Goal: Information Seeking & Learning: Learn about a topic

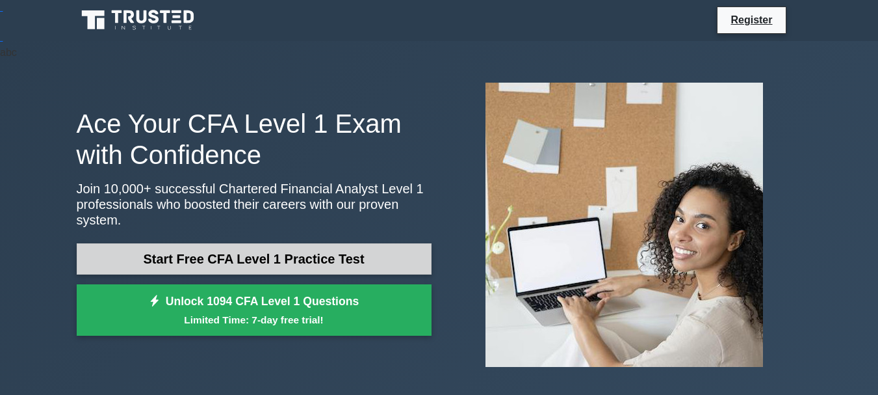
click at [363, 243] on link "Start Free CFA Level 1 Practice Test" at bounding box center [254, 258] width 355 height 31
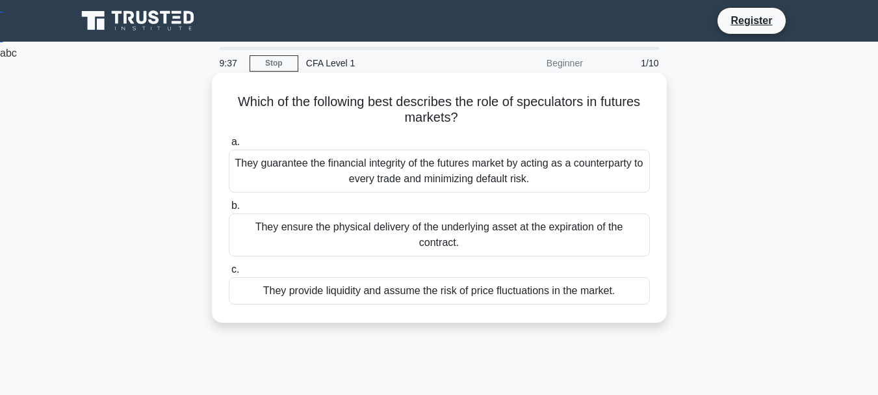
click at [406, 280] on div "They provide liquidity and assume the risk of price fluctuations in the market." at bounding box center [439, 290] width 421 height 27
click at [229, 274] on input "c. They provide liquidity and assume the risk of price fluctuations in the mark…" at bounding box center [229, 269] width 0 height 8
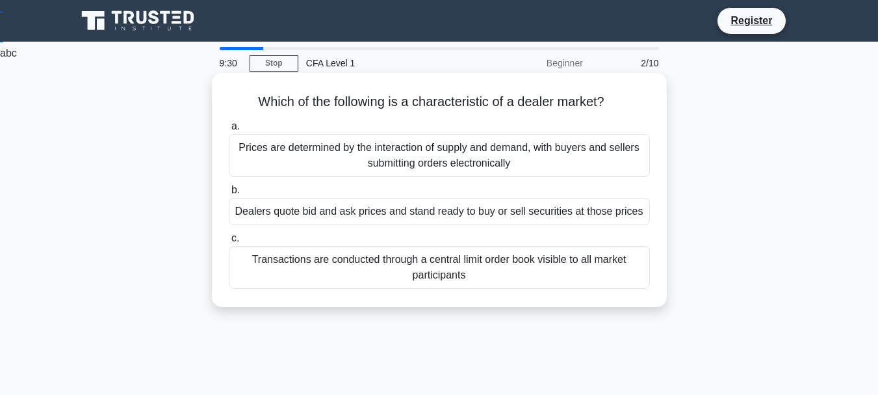
click at [513, 170] on div "Prices are determined by the interaction of supply and demand, with buyers and …" at bounding box center [439, 155] width 421 height 43
click at [229, 131] on input "a. Prices are determined by the interaction of supply and demand, with buyers a…" at bounding box center [229, 126] width 0 height 8
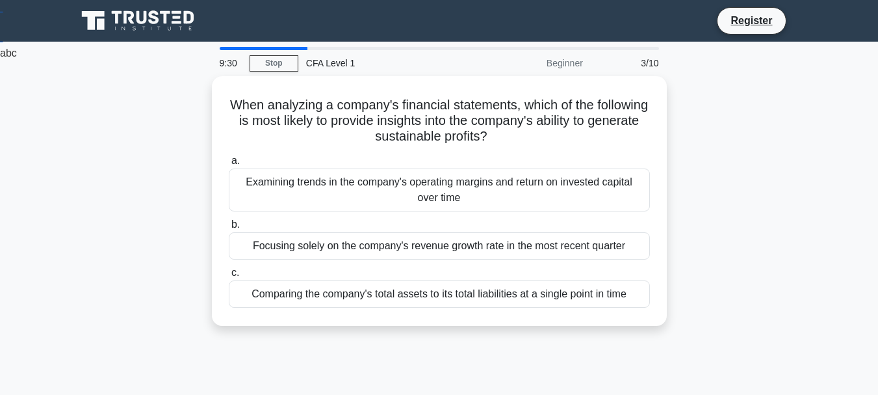
click at [513, 170] on div "Examining trends in the company's operating margins and return on invested capi…" at bounding box center [439, 189] width 421 height 43
click at [229, 165] on input "a. Examining trends in the company's operating margins and return on invested c…" at bounding box center [229, 161] width 0 height 8
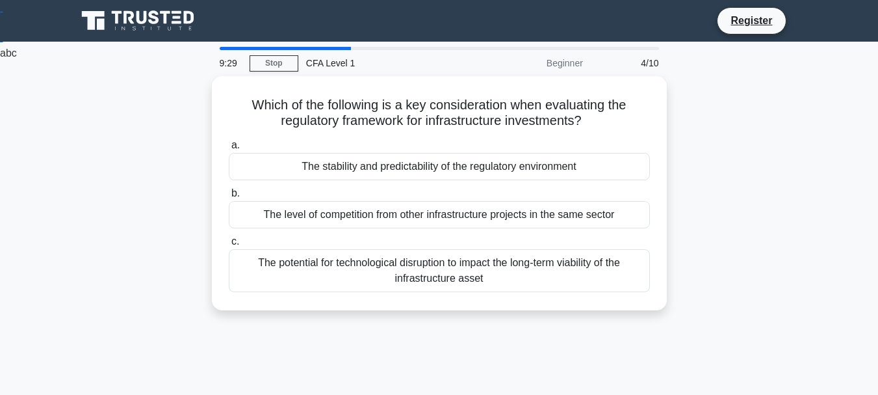
click at [513, 170] on div "The stability and predictability of the regulatory environment" at bounding box center [439, 166] width 421 height 27
click at [229, 150] on input "a. The stability and predictability of the regulatory environment" at bounding box center [229, 145] width 0 height 8
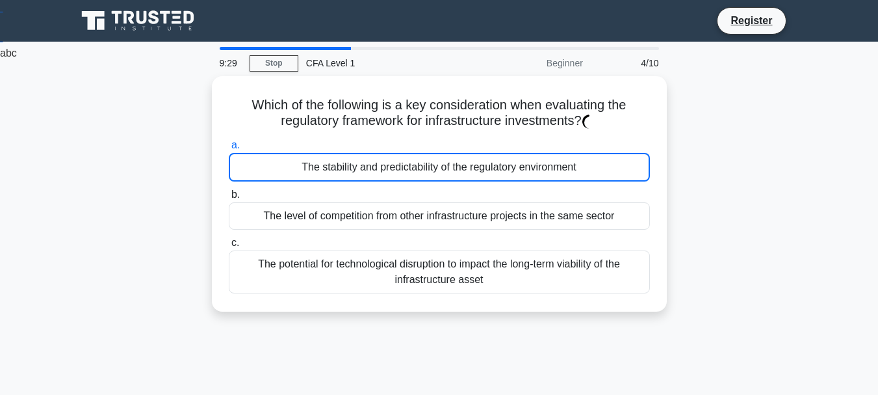
click at [513, 170] on div "The stability and predictability of the regulatory environment" at bounding box center [439, 167] width 421 height 29
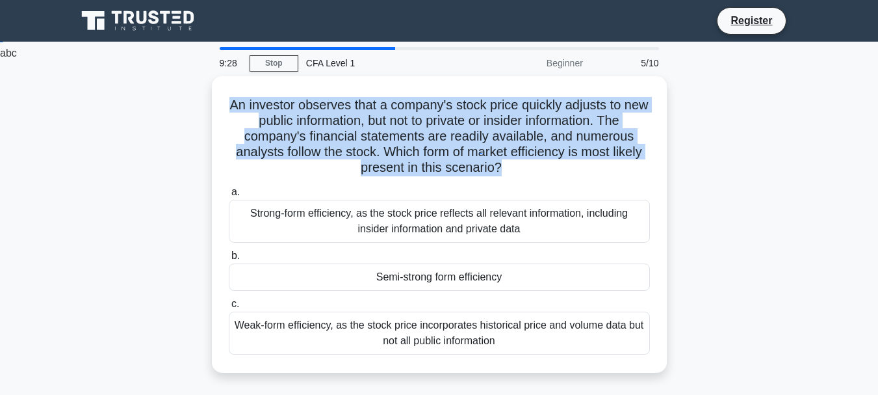
click at [513, 170] on icon ".spinner_0XTQ{transform-origin:center;animation:spinner_y6GP .75s linear infini…" at bounding box center [510, 169] width 16 height 16
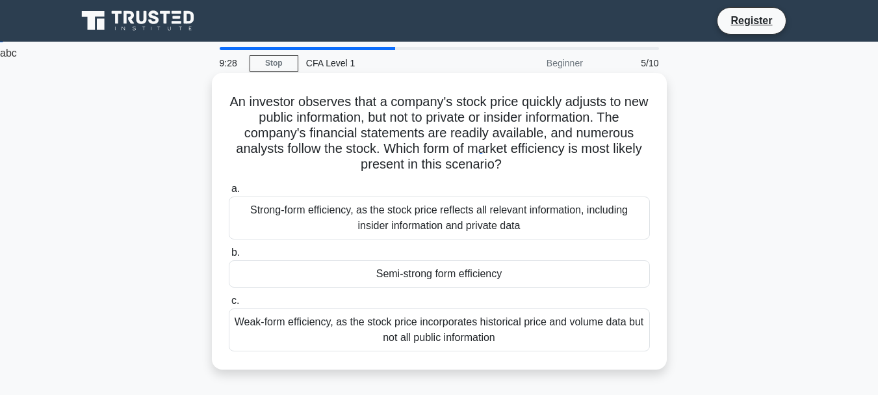
click at [513, 194] on label "a. Strong-form efficiency, as the stock price reflects all relevant information…" at bounding box center [439, 210] width 421 height 59
click at [229, 193] on input "a. Strong-form efficiency, as the stock price reflects all relevant information…" at bounding box center [229, 189] width 0 height 8
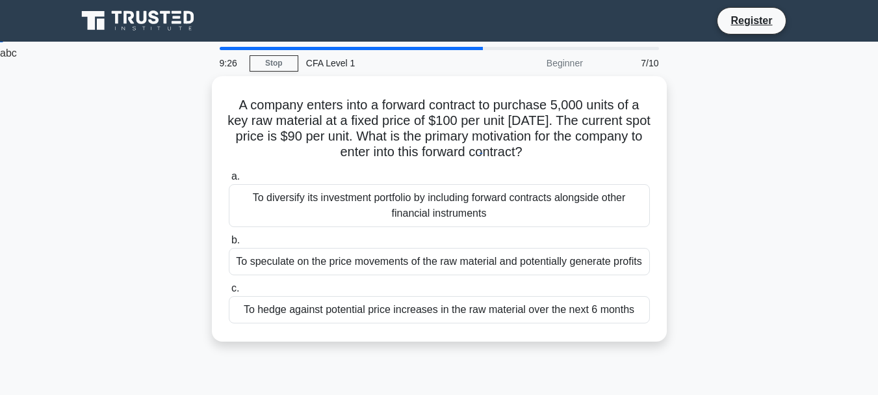
click at [506, 218] on div "To diversify its investment portfolio by including forward contracts alongside …" at bounding box center [439, 205] width 421 height 43
click at [229, 181] on input "a. To diversify its investment portfolio by including forward contracts alongsi…" at bounding box center [229, 176] width 0 height 8
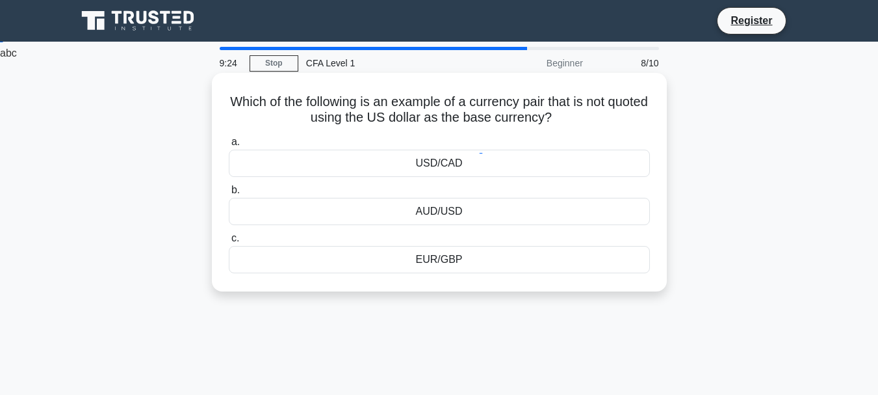
click at [540, 181] on div "a. USD/CAD b. AUD/USD c." at bounding box center [439, 203] width 437 height 144
click at [540, 163] on div "USD/CAD" at bounding box center [439, 163] width 421 height 27
click at [229, 146] on input "a. USD/CAD" at bounding box center [229, 142] width 0 height 8
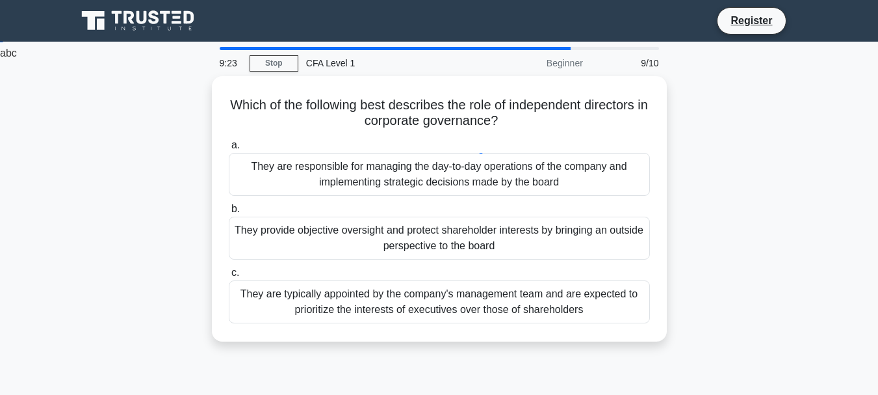
click at [540, 163] on div "They are responsible for managing the day-to-day operations of the company and …" at bounding box center [439, 174] width 421 height 43
click at [229, 150] on input "a. They are responsible for managing the day-to-day operations of the company a…" at bounding box center [229, 145] width 0 height 8
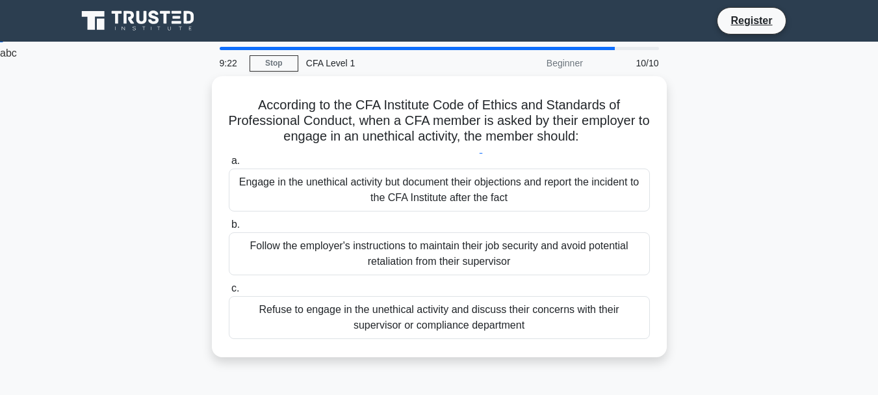
click at [540, 163] on label "a. Engage in the unethical activity but document their objections and report th…" at bounding box center [439, 182] width 421 height 59
click at [229, 163] on input "a. Engage in the unethical activity but document their objections and report th…" at bounding box center [229, 161] width 0 height 8
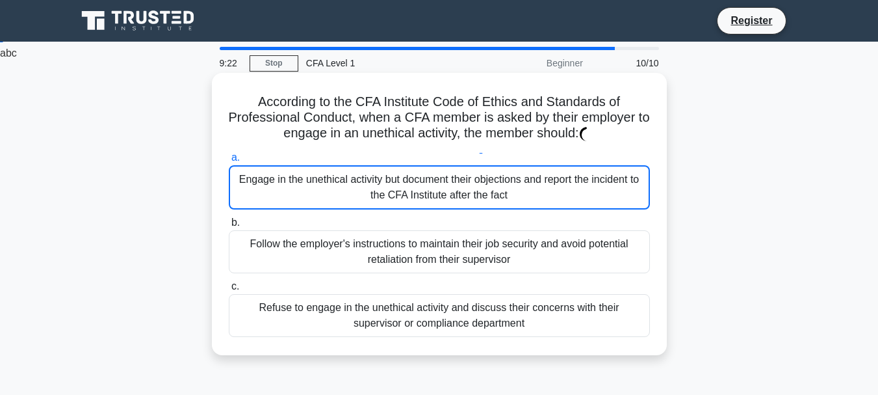
click at [535, 185] on div "Engage in the unethical activity but document their objections and report the i…" at bounding box center [439, 187] width 421 height 44
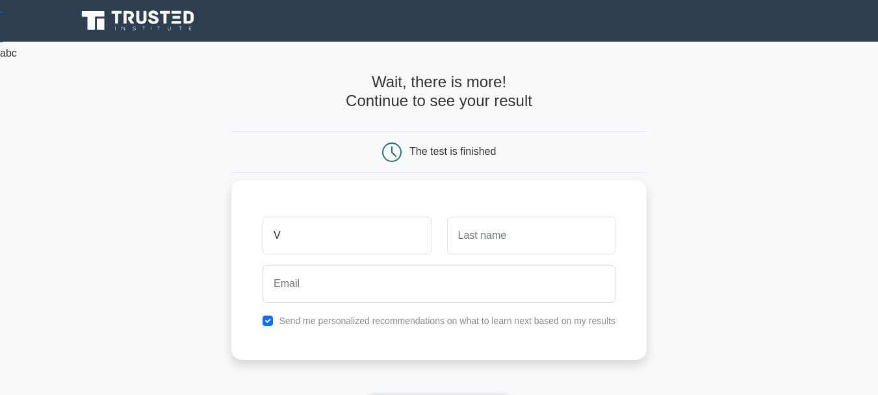
click at [387, 227] on input "V" at bounding box center [347, 236] width 168 height 38
type input "Vu"
click at [480, 241] on input "text" at bounding box center [531, 236] width 168 height 38
type input "[PERSON_NAME]"
click at [436, 306] on div at bounding box center [439, 283] width 369 height 48
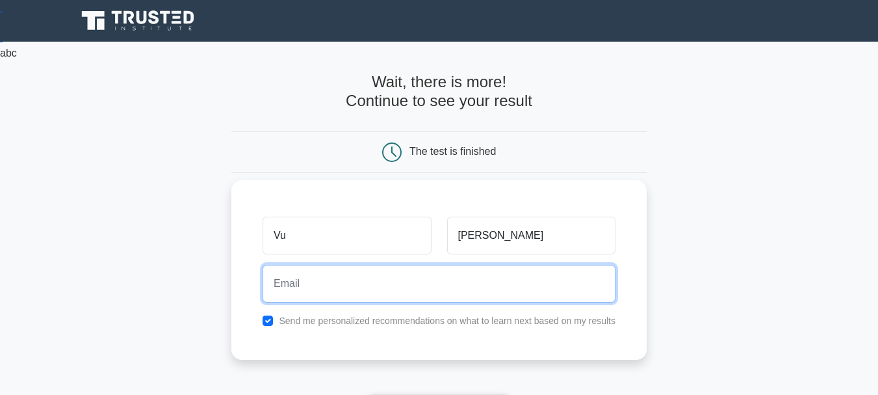
click at [430, 287] on input "email" at bounding box center [439, 284] width 353 height 38
click at [416, 287] on input "email" at bounding box center [439, 284] width 353 height 38
type input "[EMAIL_ADDRESS][DOMAIN_NAME]"
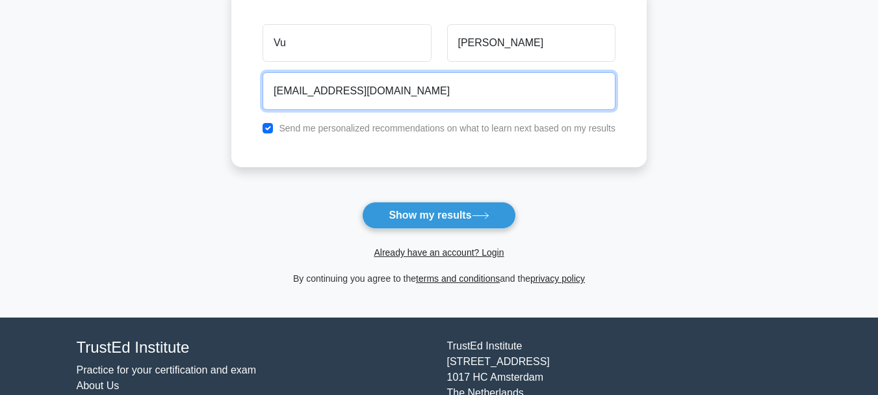
scroll to position [195, 0]
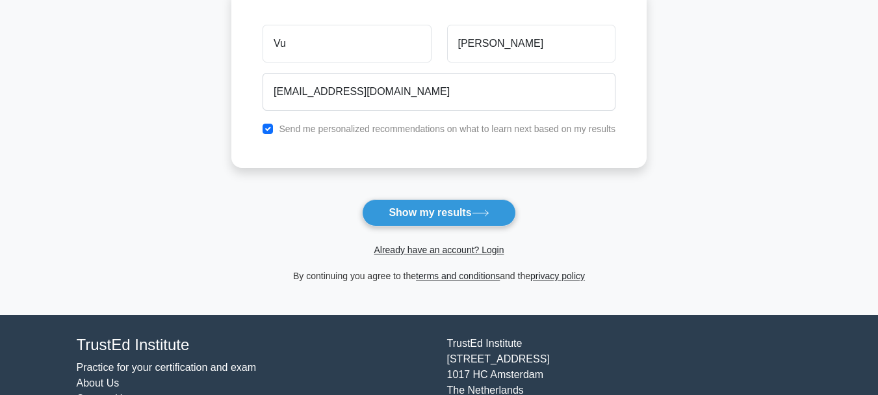
click at [446, 228] on div "Already have an account? Login" at bounding box center [438, 241] width 415 height 31
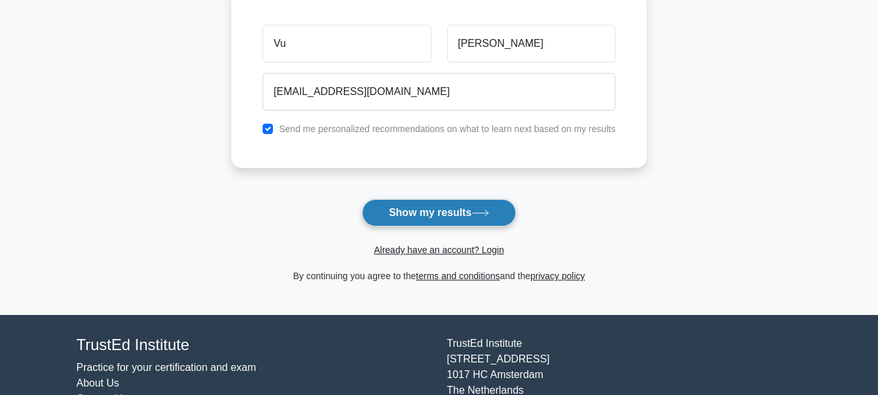
click at [475, 207] on button "Show my results" at bounding box center [438, 212] width 153 height 27
